Goal: Communication & Community: Ask a question

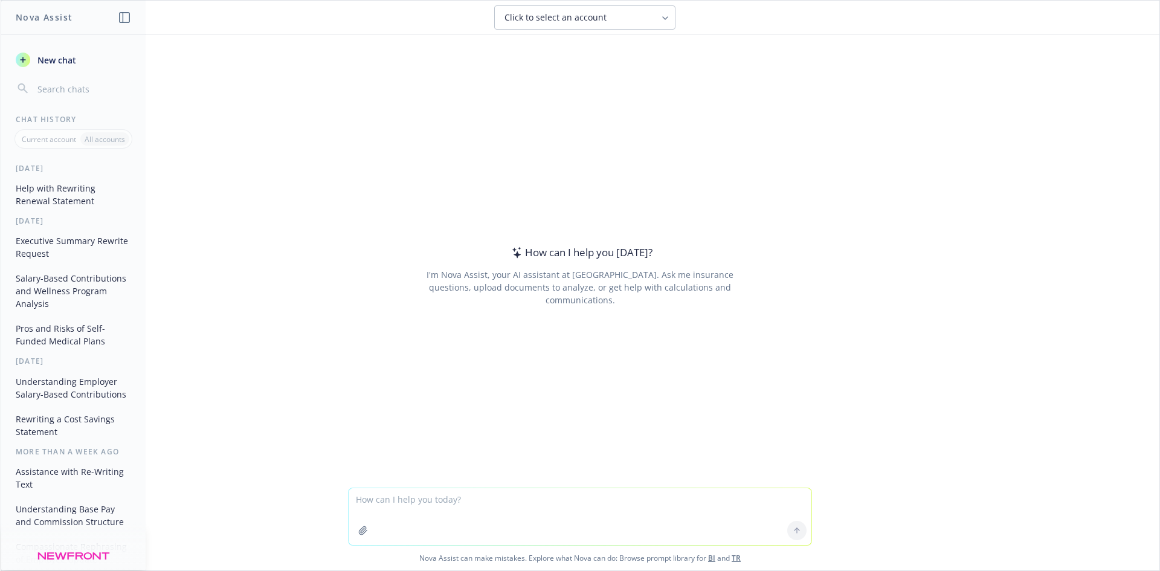
click at [424, 507] on textarea at bounding box center [579, 516] width 463 height 57
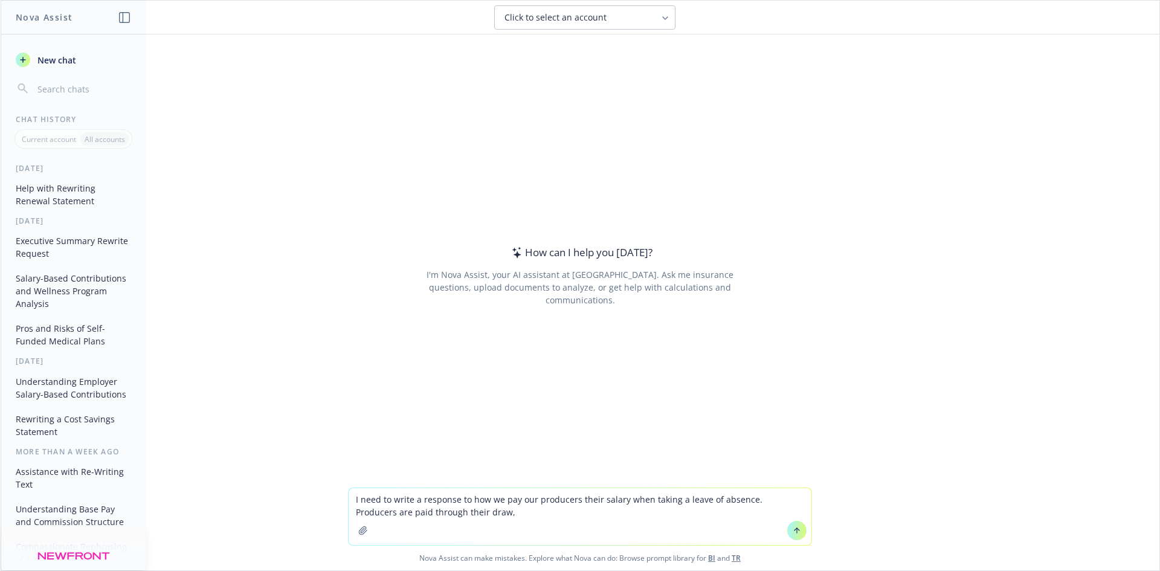
type textarea "I need to write a response to how we pay our producers their salary when taking…"
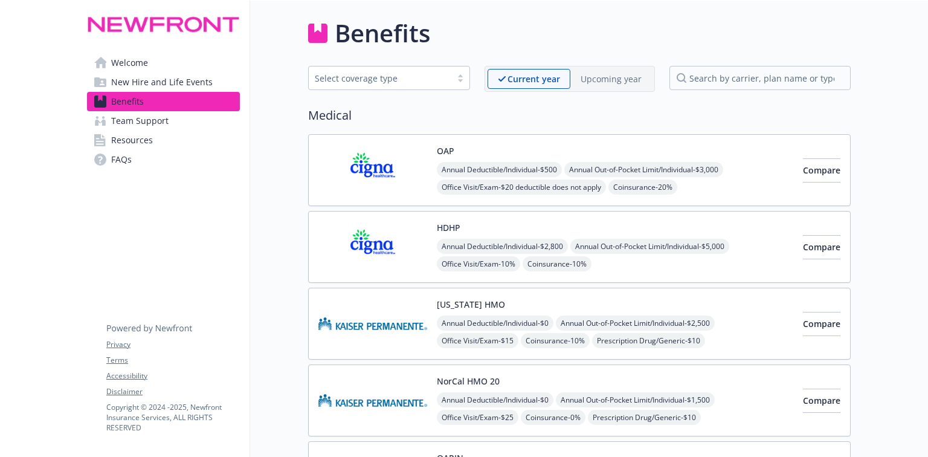
scroll to position [127, 0]
